Goal: Information Seeking & Learning: Learn about a topic

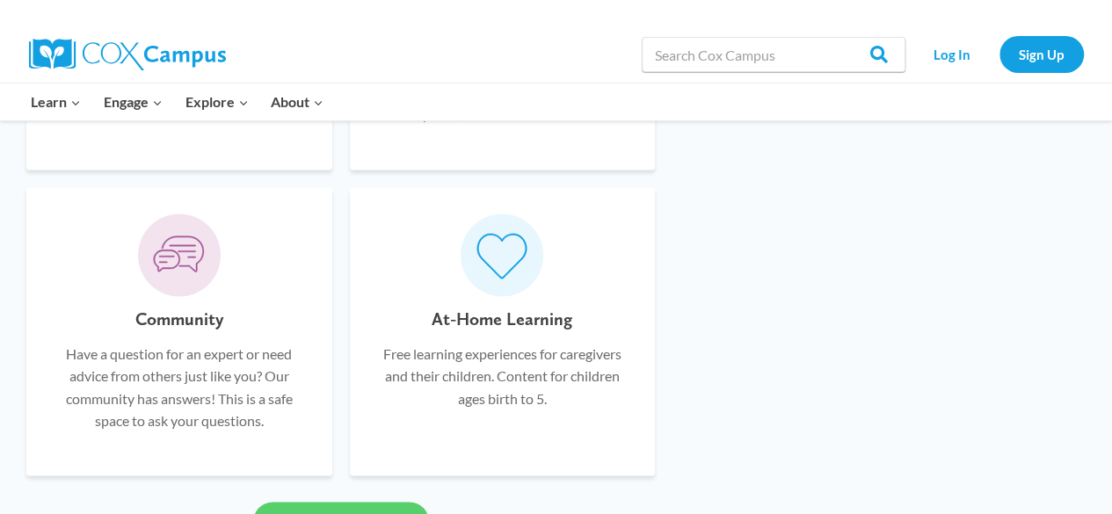
scroll to position [1055, 0]
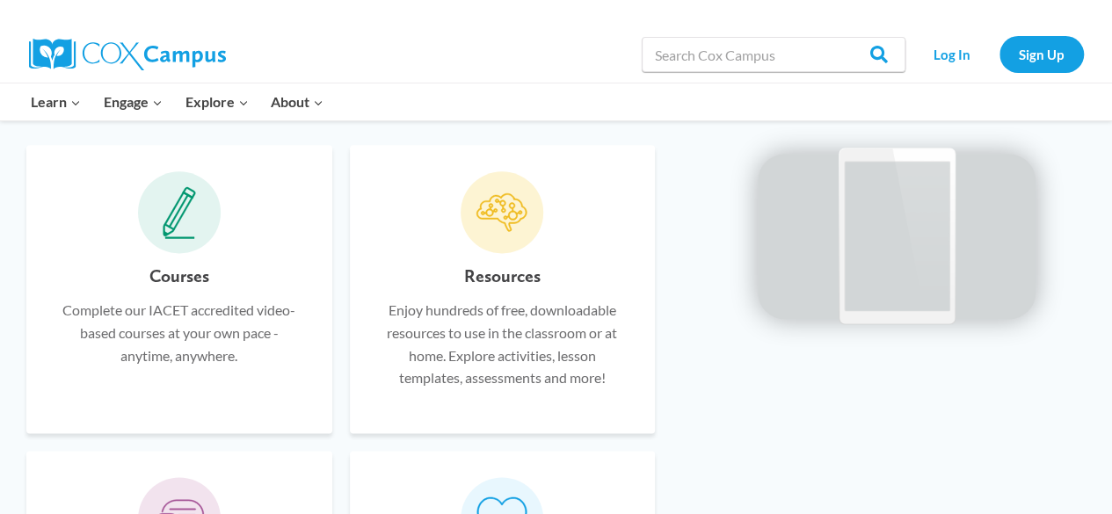
click at [514, 231] on icon at bounding box center [502, 212] width 53 height 53
click at [512, 319] on p "Enjoy hundreds of free, downloadable resources to use in the classroom or at ho…" at bounding box center [502, 344] width 253 height 90
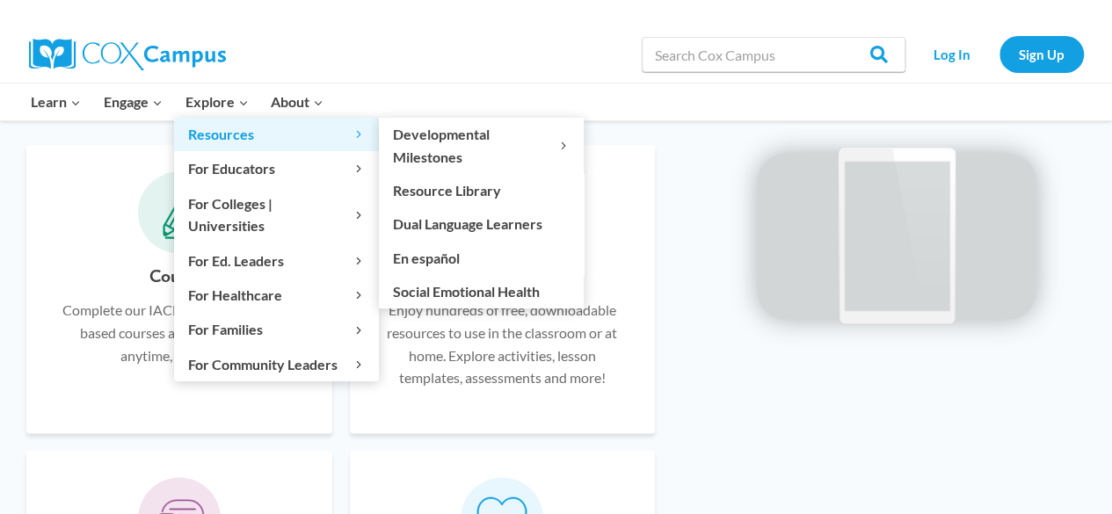
click at [238, 136] on span "Resources Expand" at bounding box center [276, 134] width 177 height 23
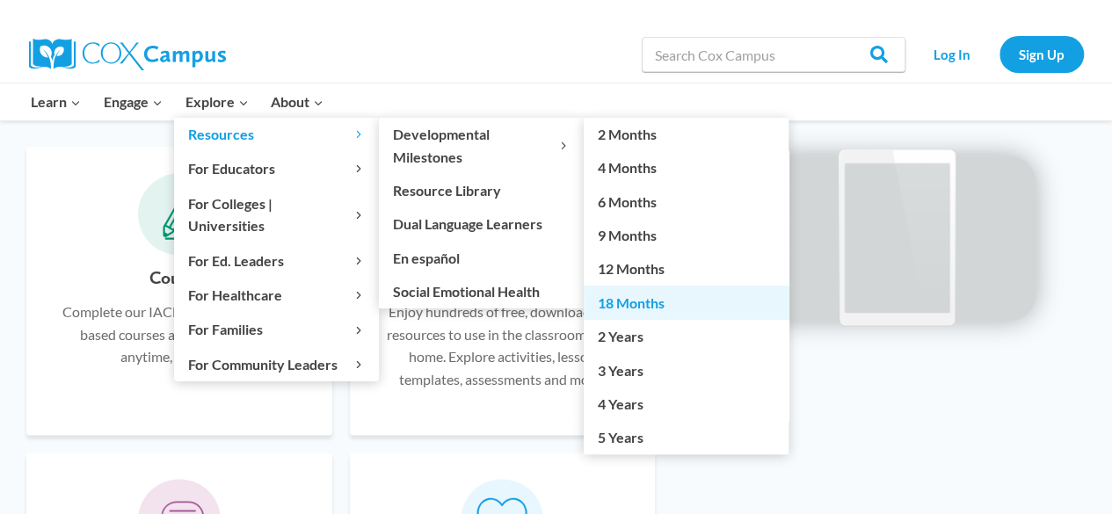
scroll to position [1069, 0]
click at [645, 301] on link "18 Months" at bounding box center [686, 302] width 205 height 33
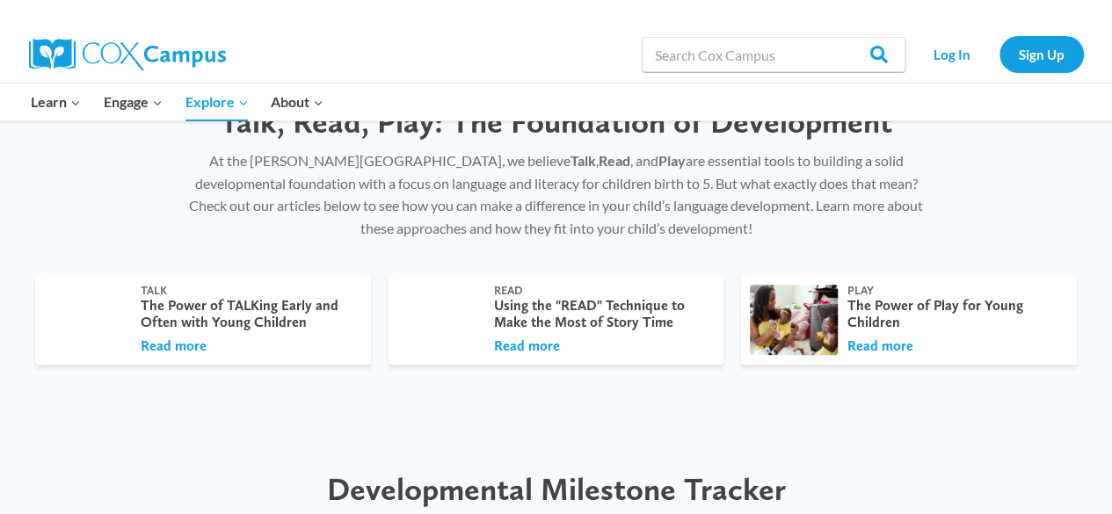
scroll to position [440, 0]
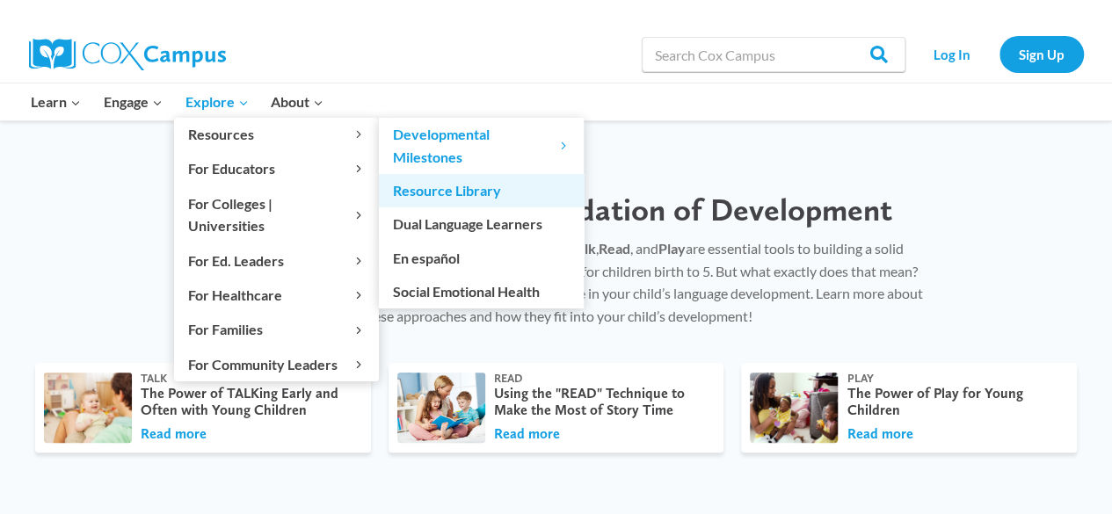
click at [423, 187] on link "Resource Library" at bounding box center [481, 190] width 205 height 33
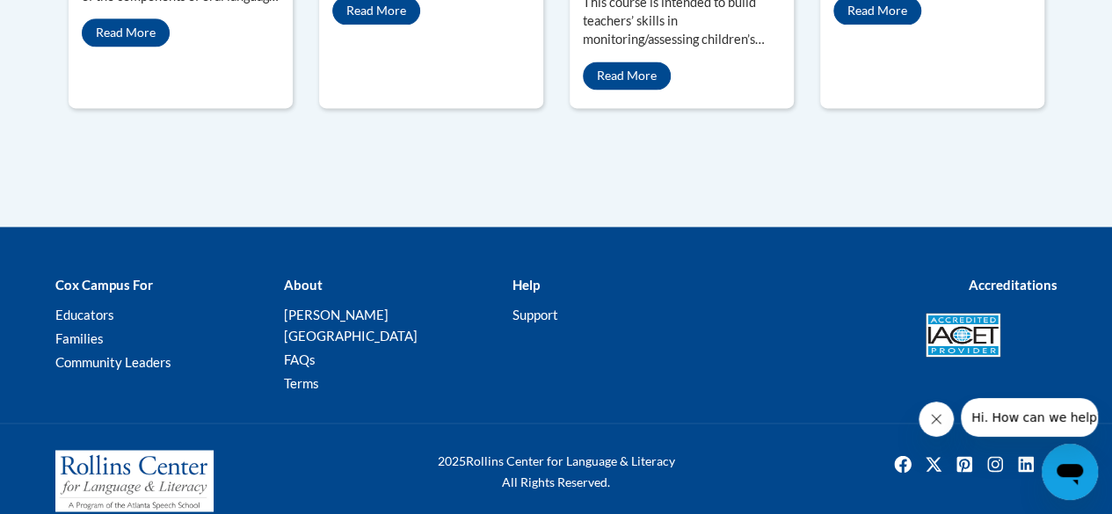
scroll to position [960, 0]
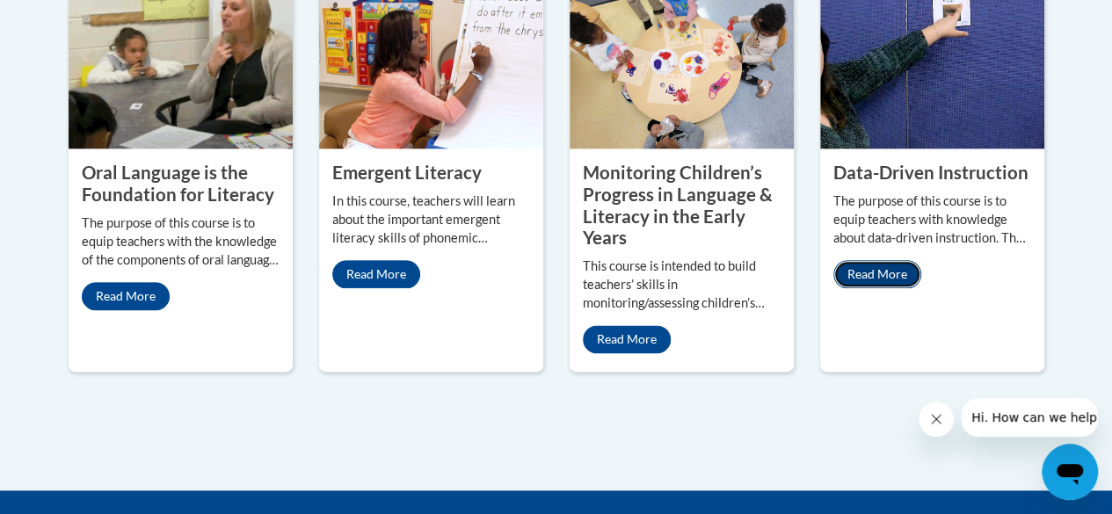
click at [908, 267] on link "Read More" at bounding box center [878, 274] width 88 height 28
click at [642, 330] on link "Read More" at bounding box center [627, 339] width 88 height 28
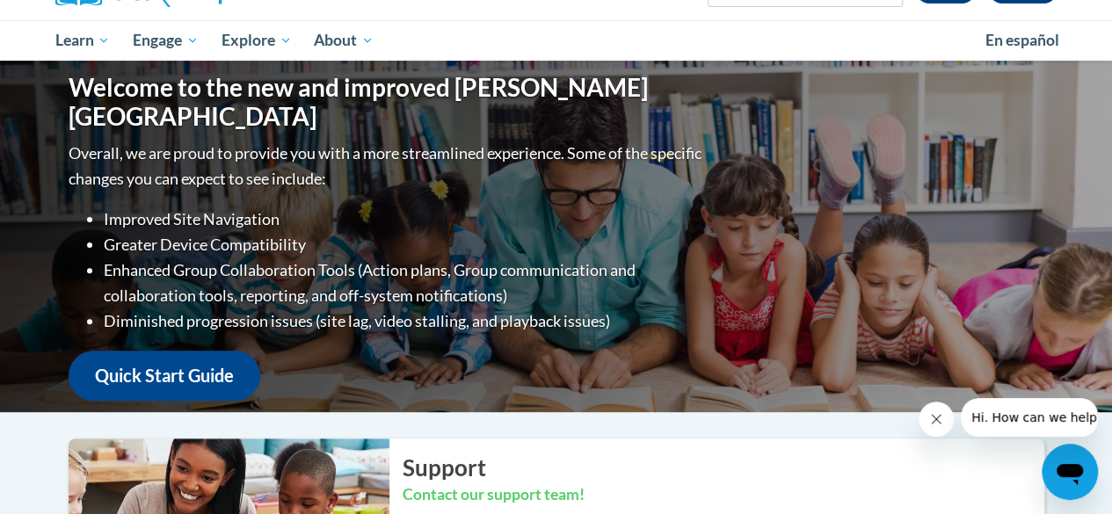
scroll to position [0, 0]
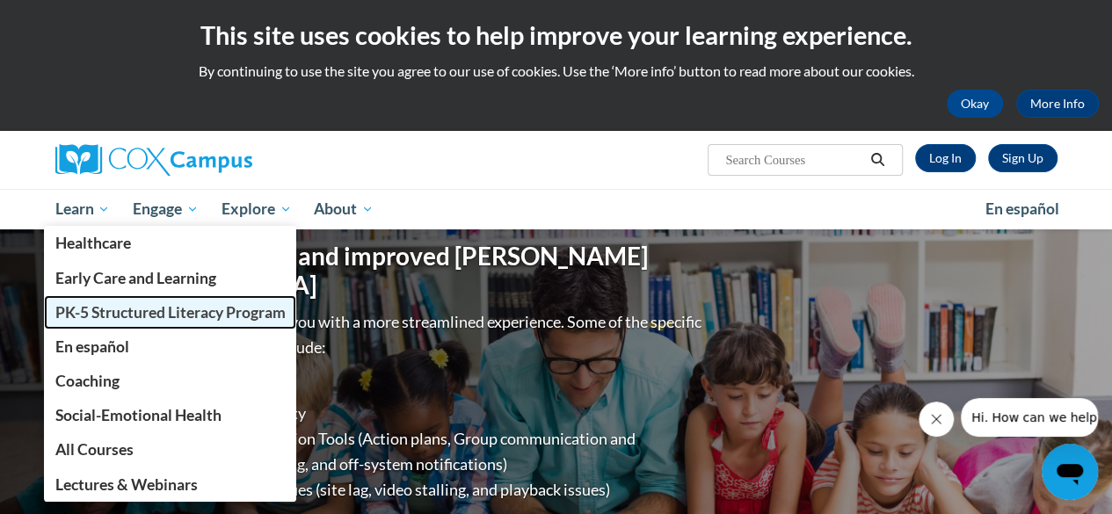
click at [131, 303] on span "PK-5 Structured Literacy Program" at bounding box center [170, 312] width 230 height 18
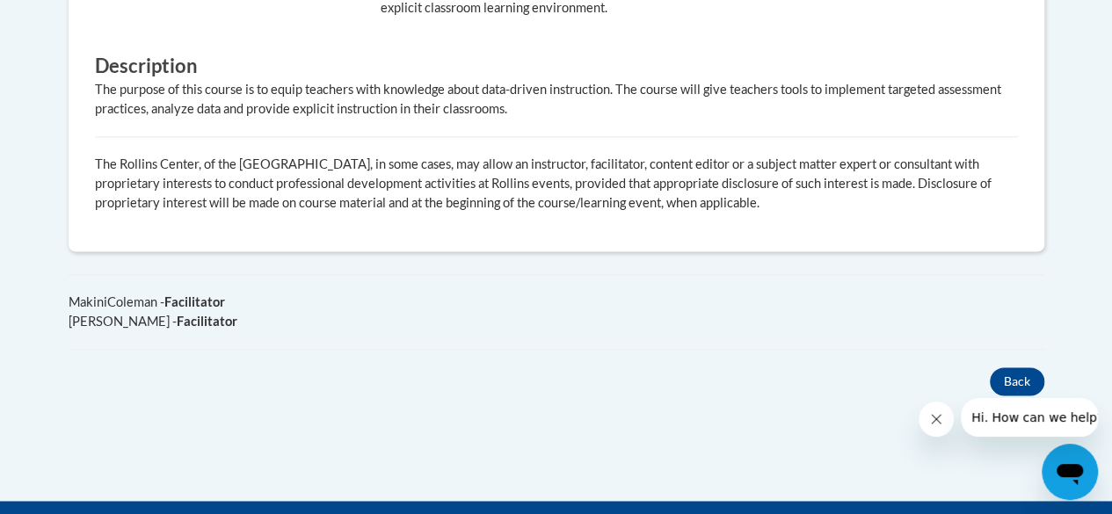
scroll to position [1231, 0]
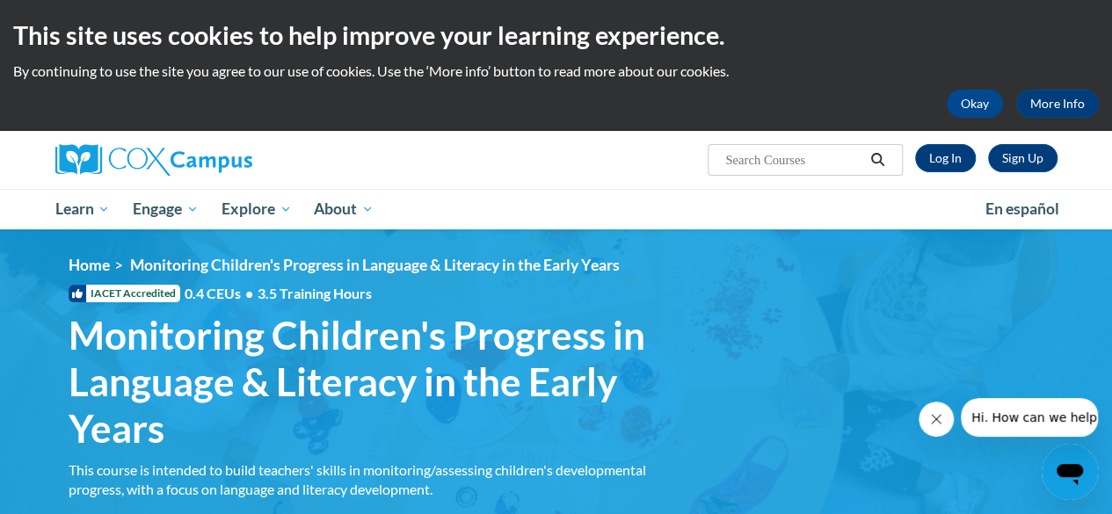
scroll to position [352, 0]
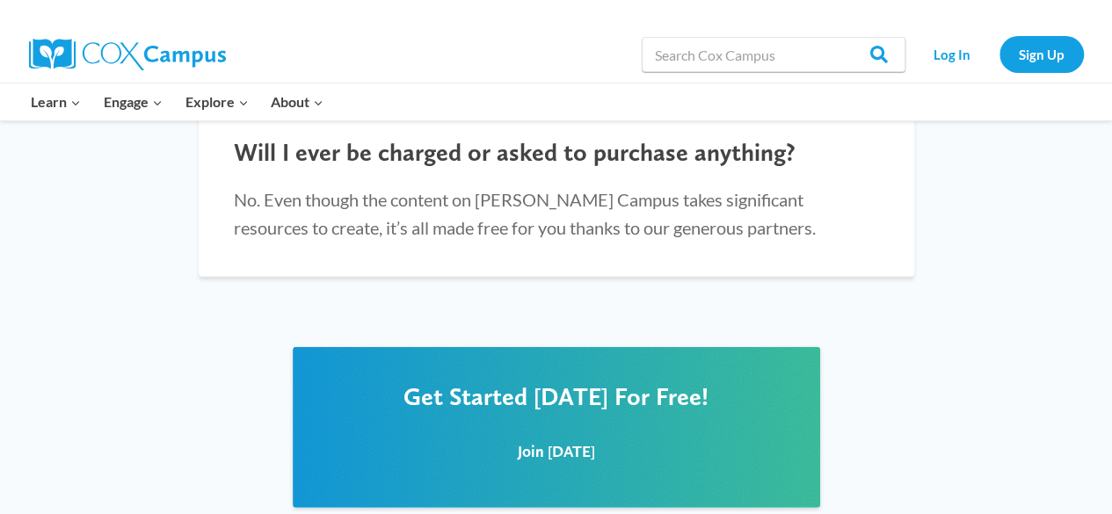
scroll to position [2096, 0]
